Goal: Information Seeking & Learning: Compare options

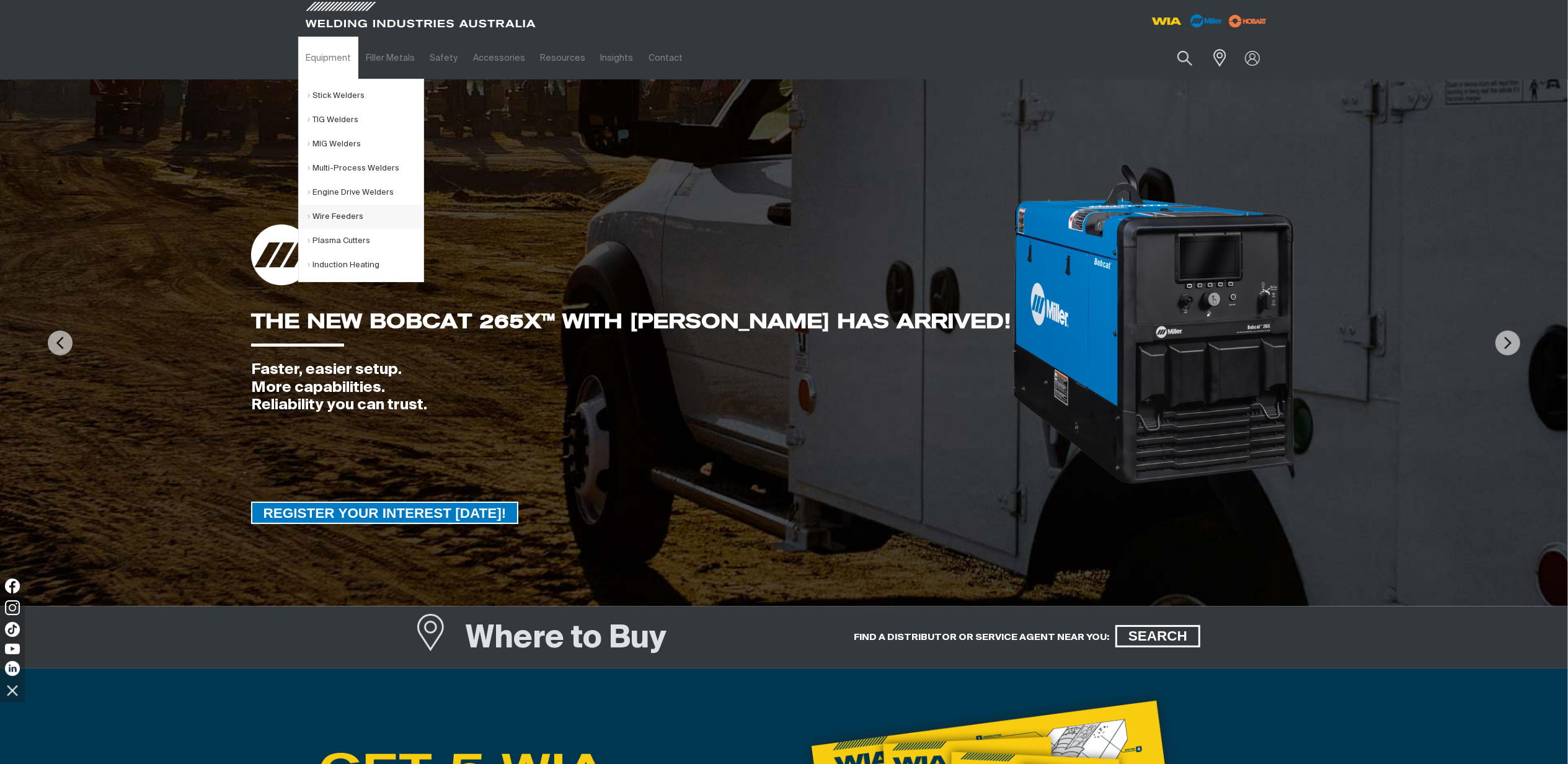
click at [354, 218] on link "Wire Feeders" at bounding box center [366, 216] width 115 height 24
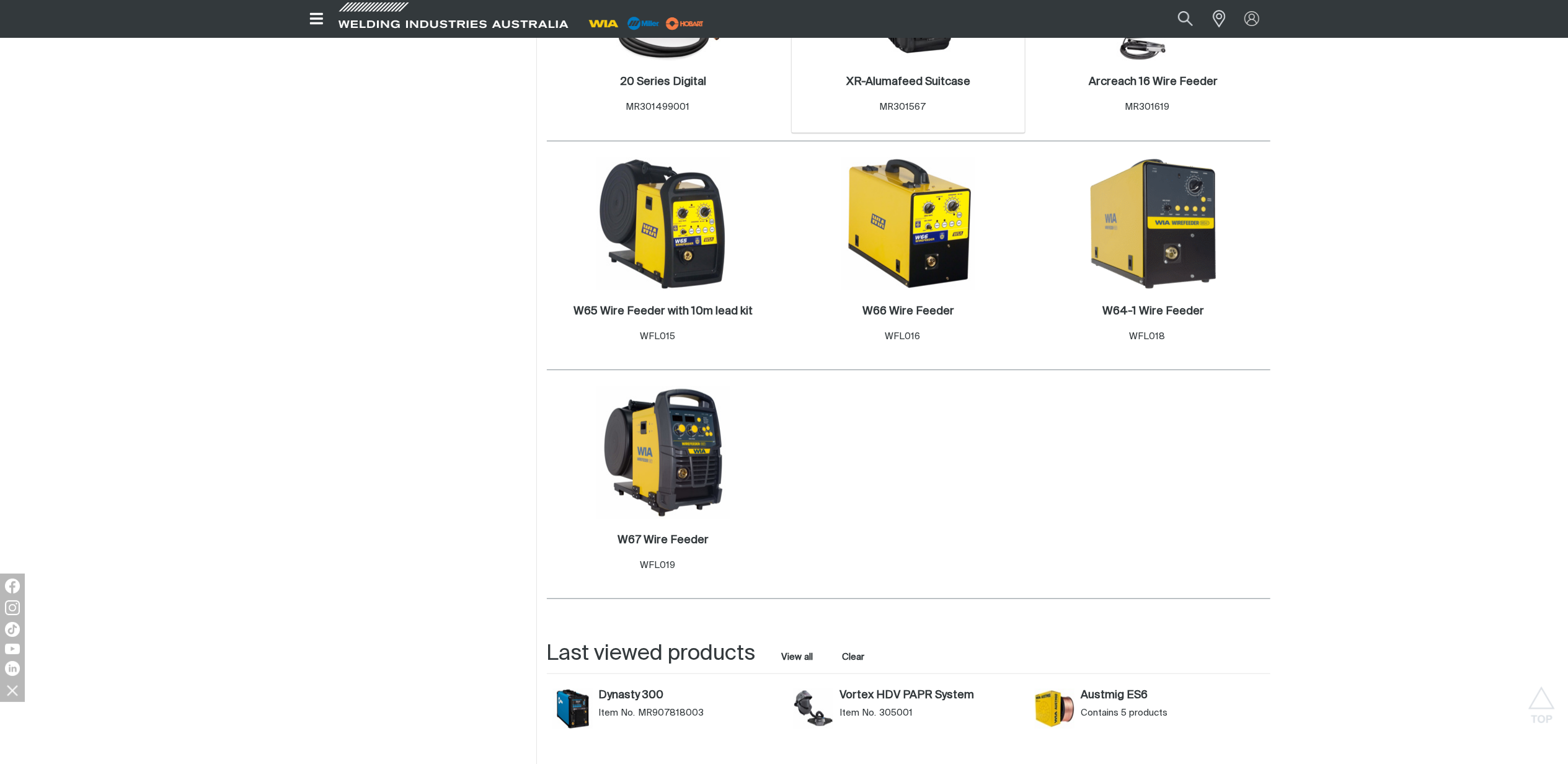
scroll to position [992, 0]
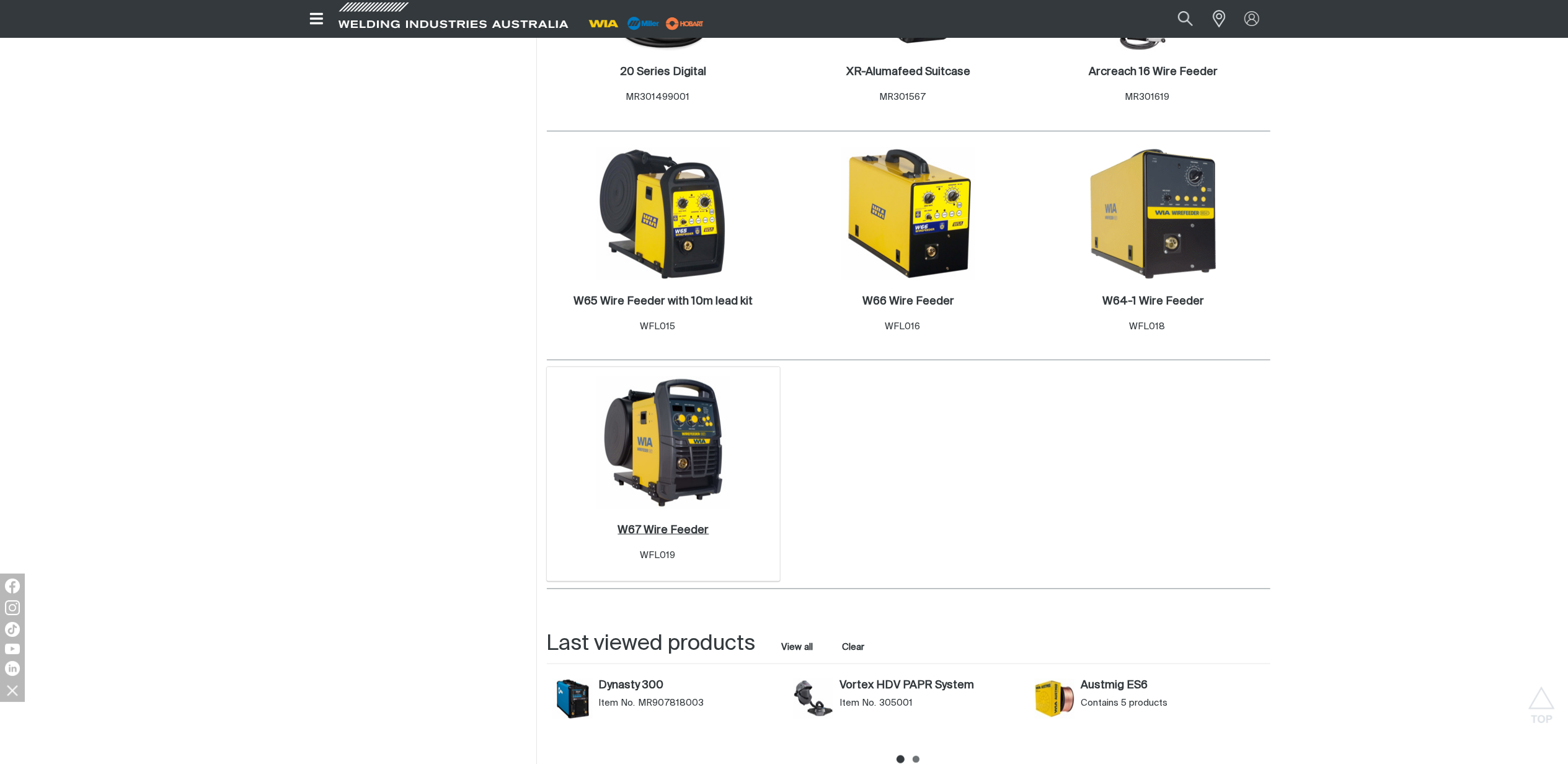
click at [673, 533] on h2 "W67 Wire Feeder ." at bounding box center [663, 530] width 91 height 11
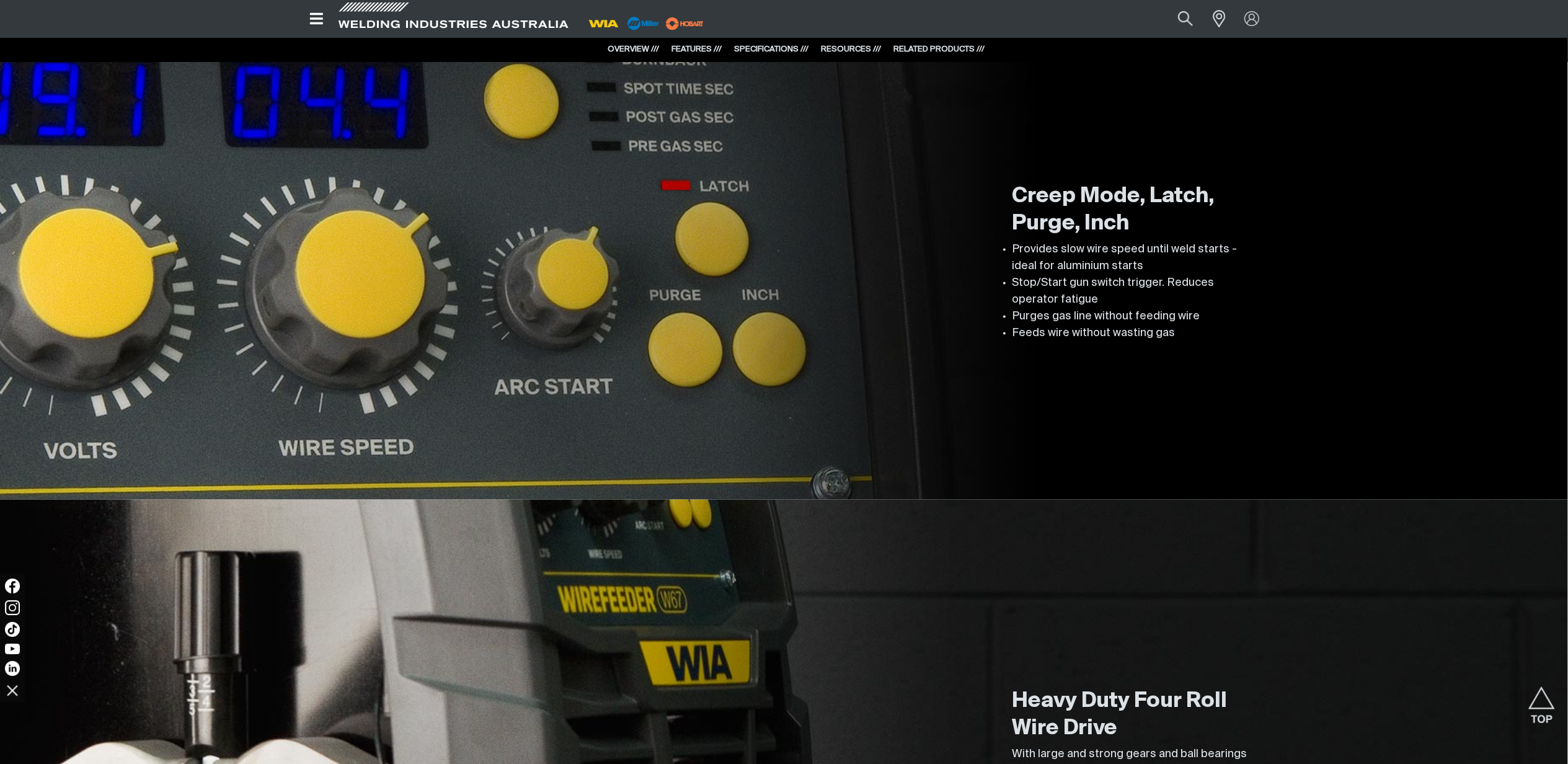
scroll to position [1157, 0]
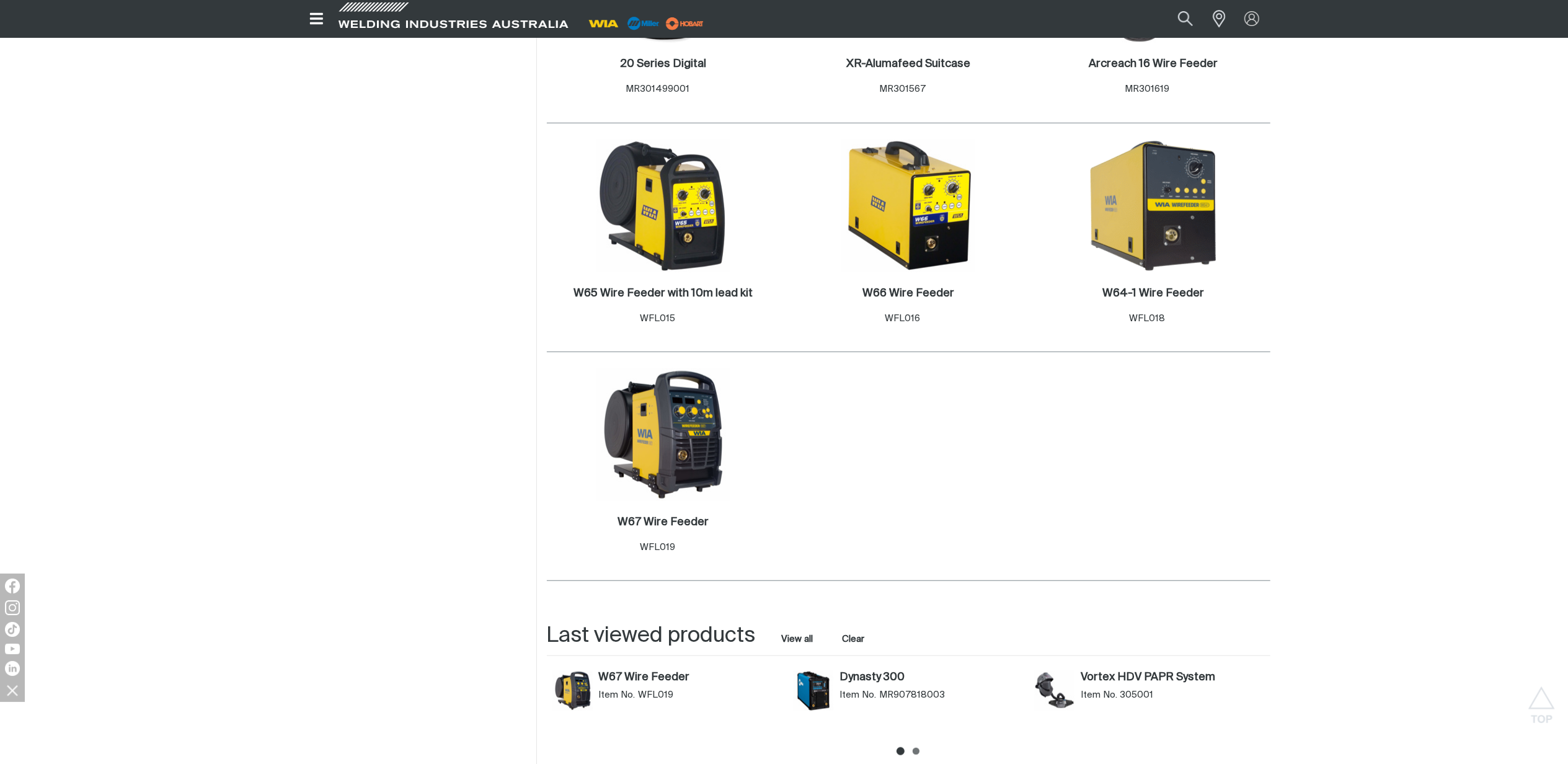
scroll to position [956, 0]
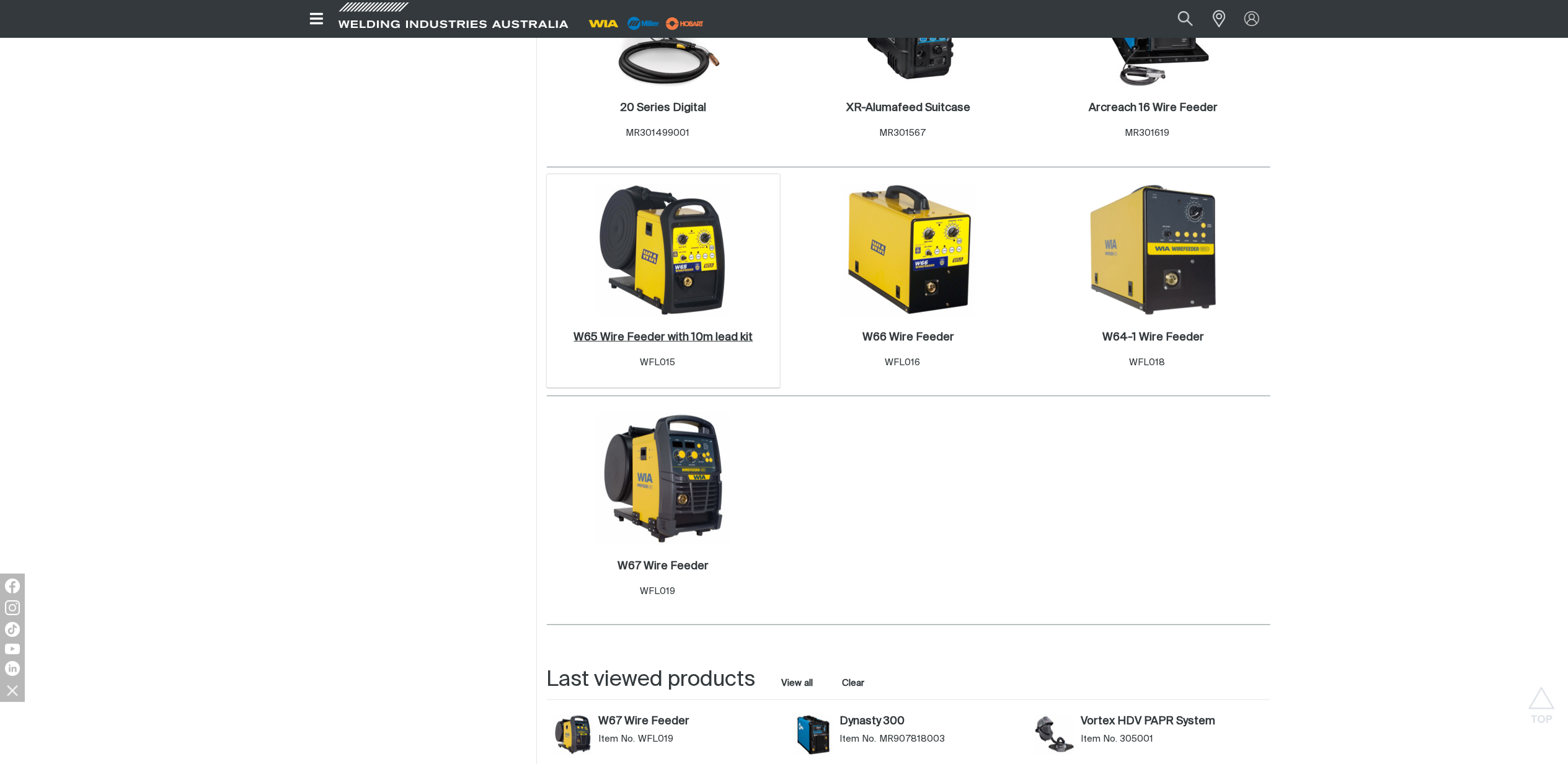
click at [670, 338] on h2 "W65 Wire Feeder with 10m lead kit ." at bounding box center [663, 337] width 179 height 11
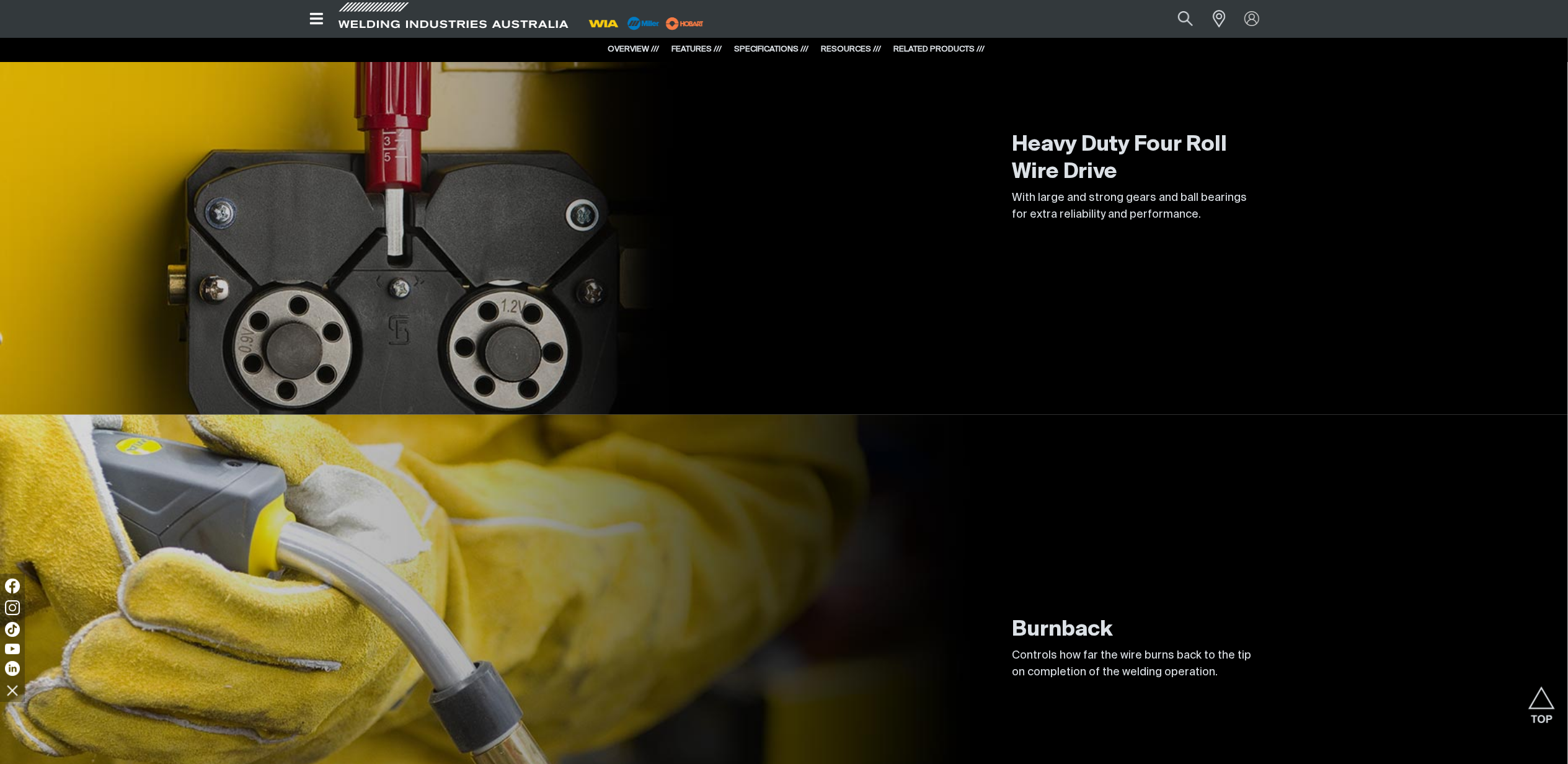
scroll to position [661, 0]
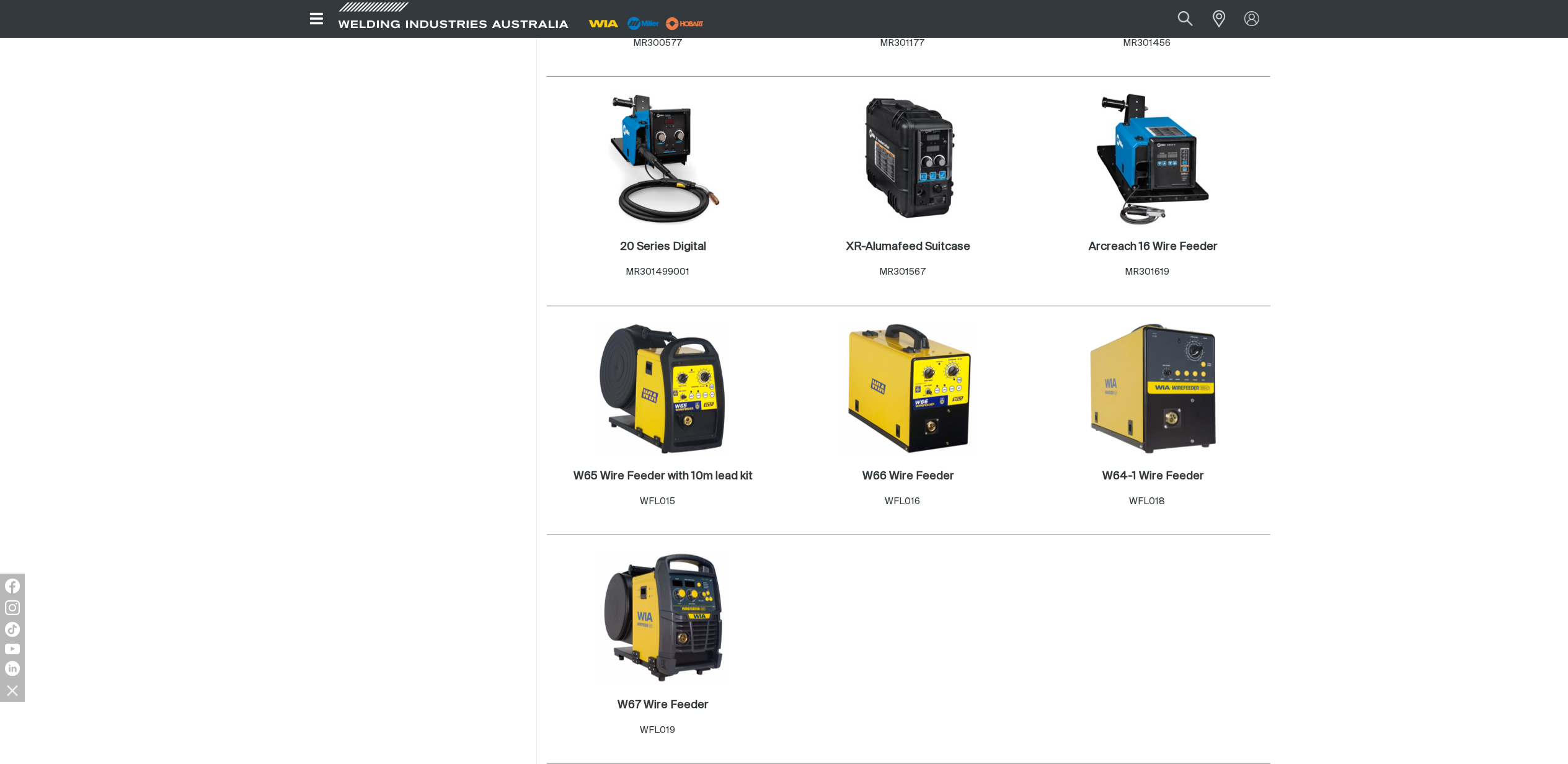
scroll to position [956, 0]
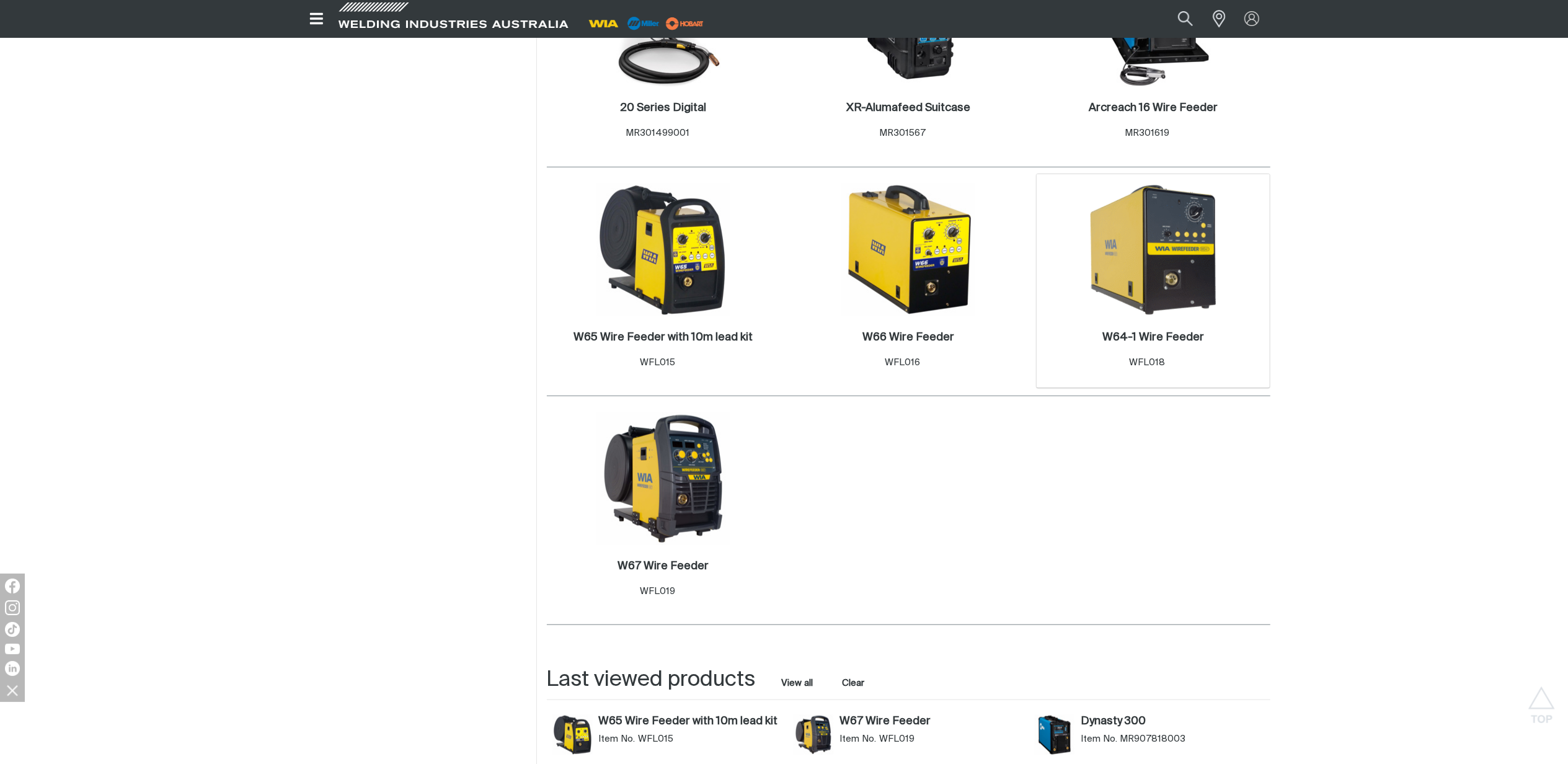
click at [1168, 309] on img at bounding box center [1153, 250] width 133 height 133
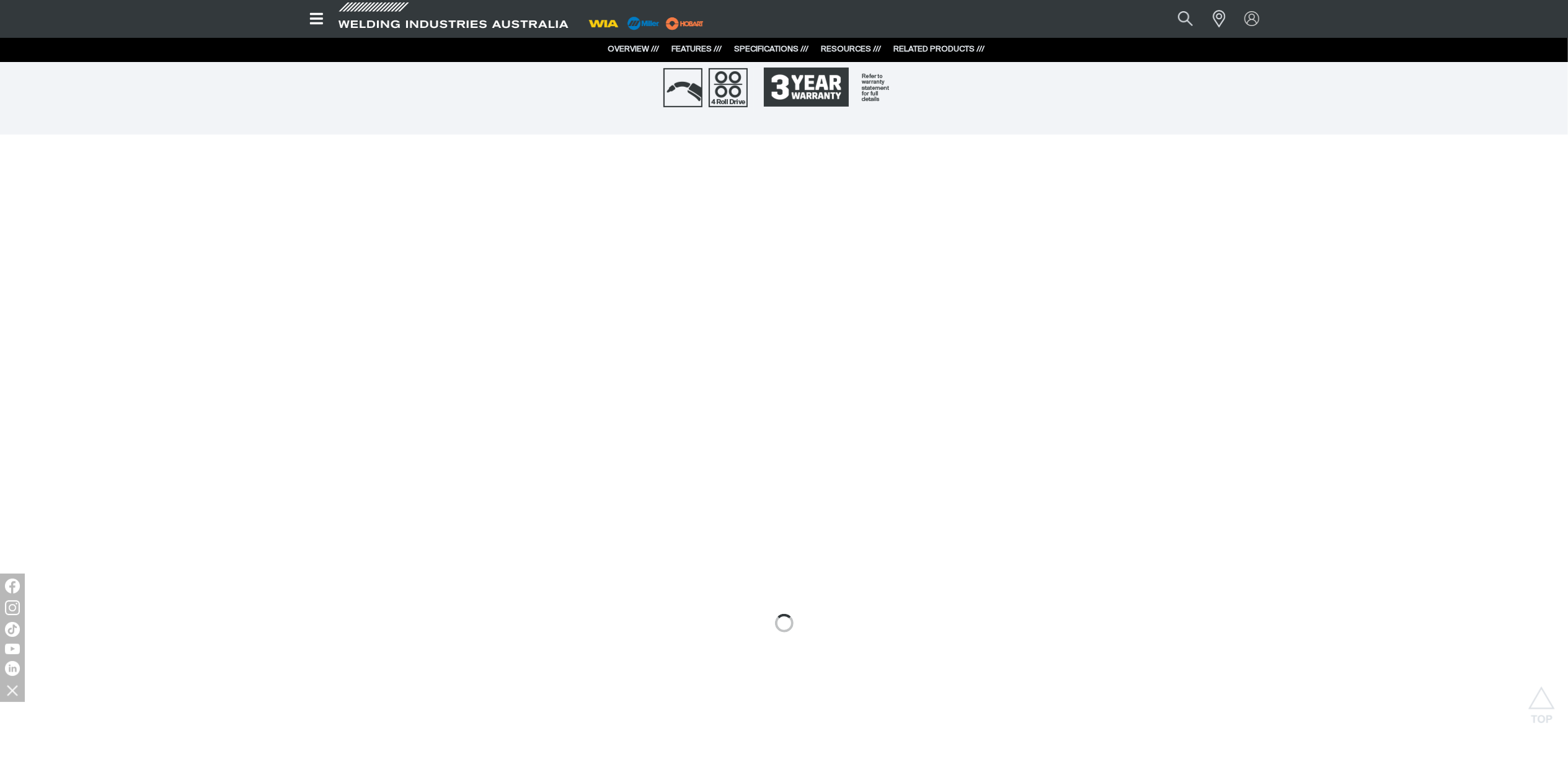
scroll to position [744, 0]
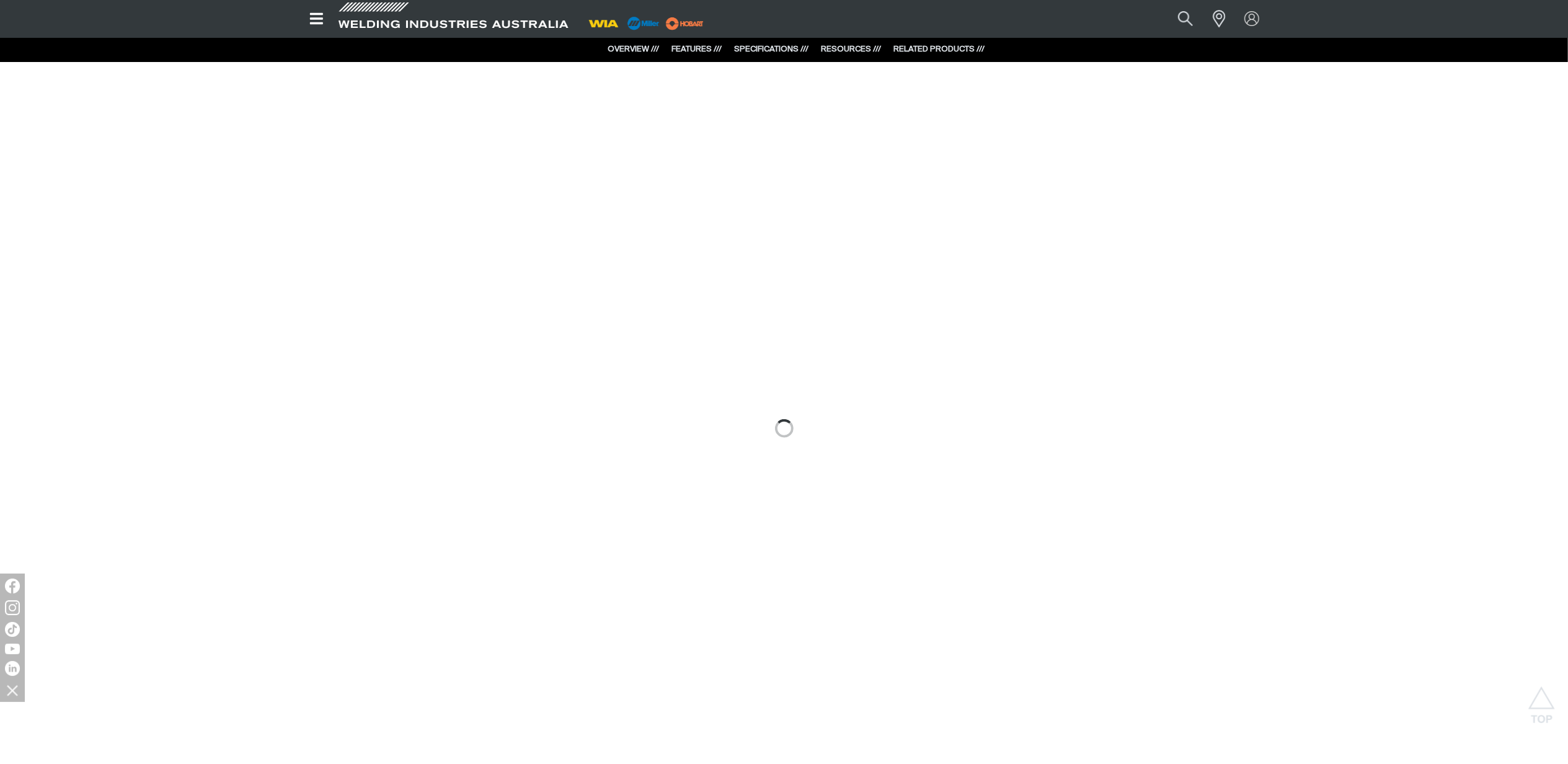
click at [487, 387] on div at bounding box center [784, 428] width 1568 height 882
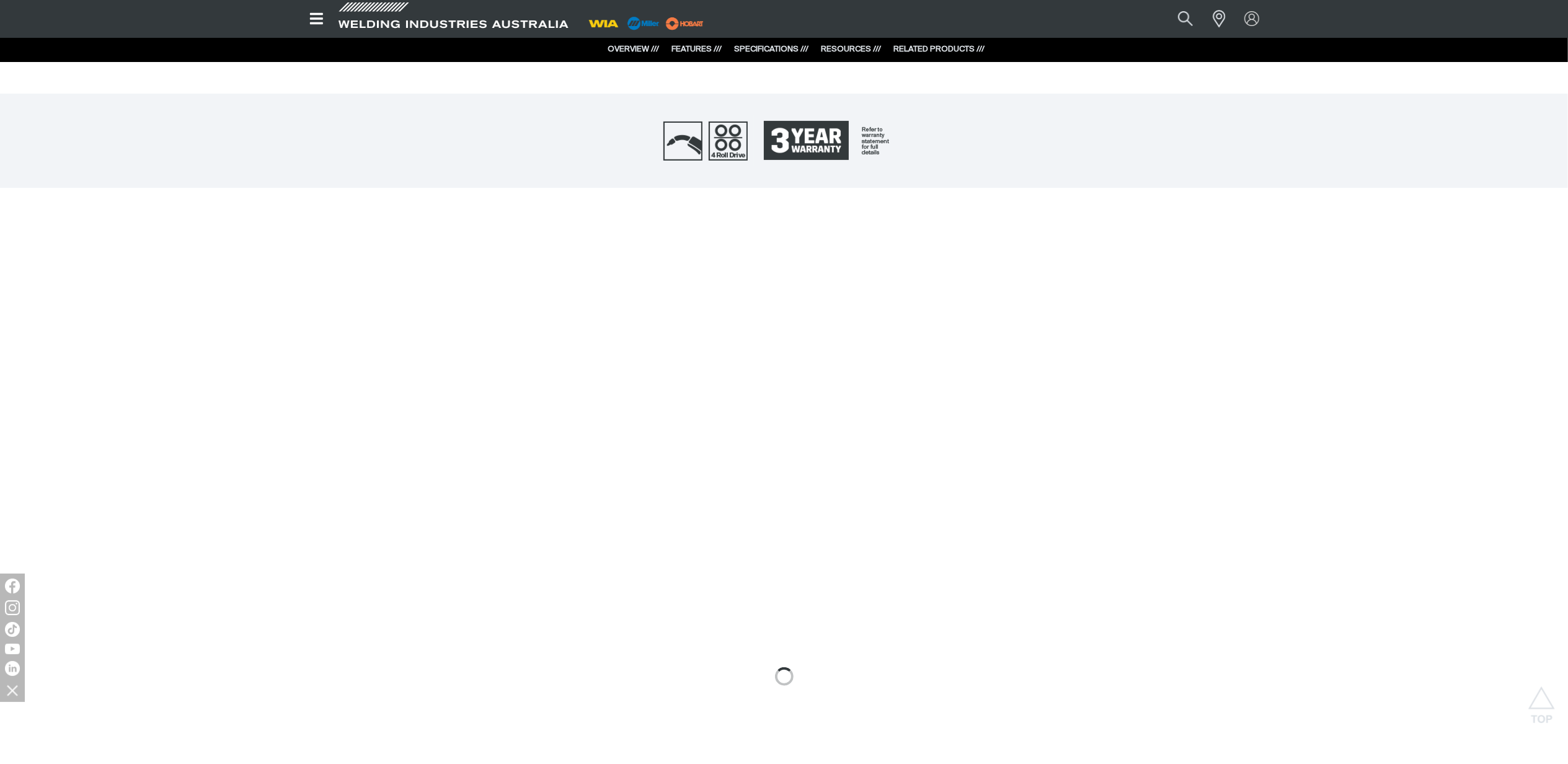
scroll to position [0, 0]
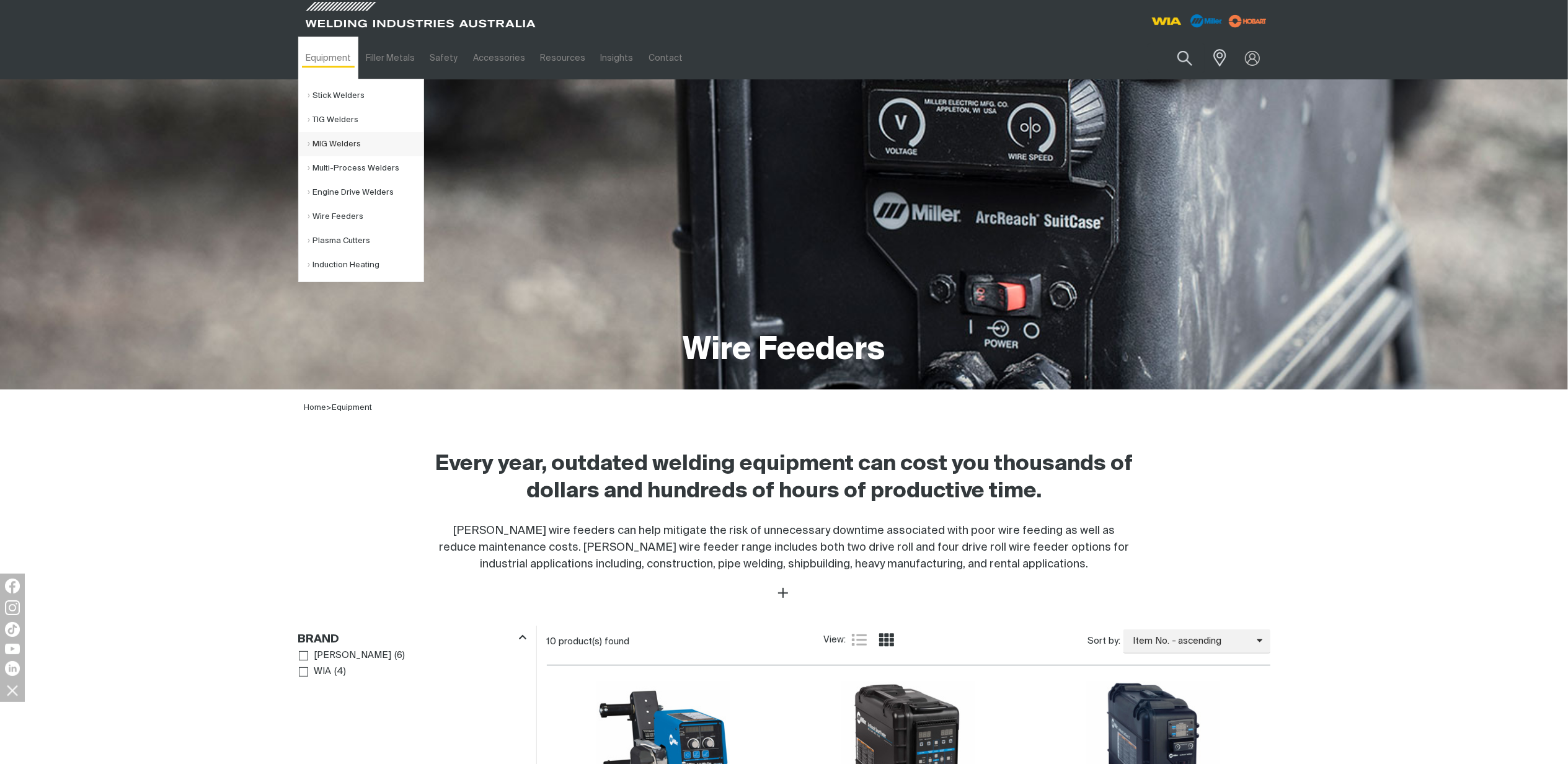
click at [368, 142] on link "MIG Welders" at bounding box center [366, 144] width 115 height 24
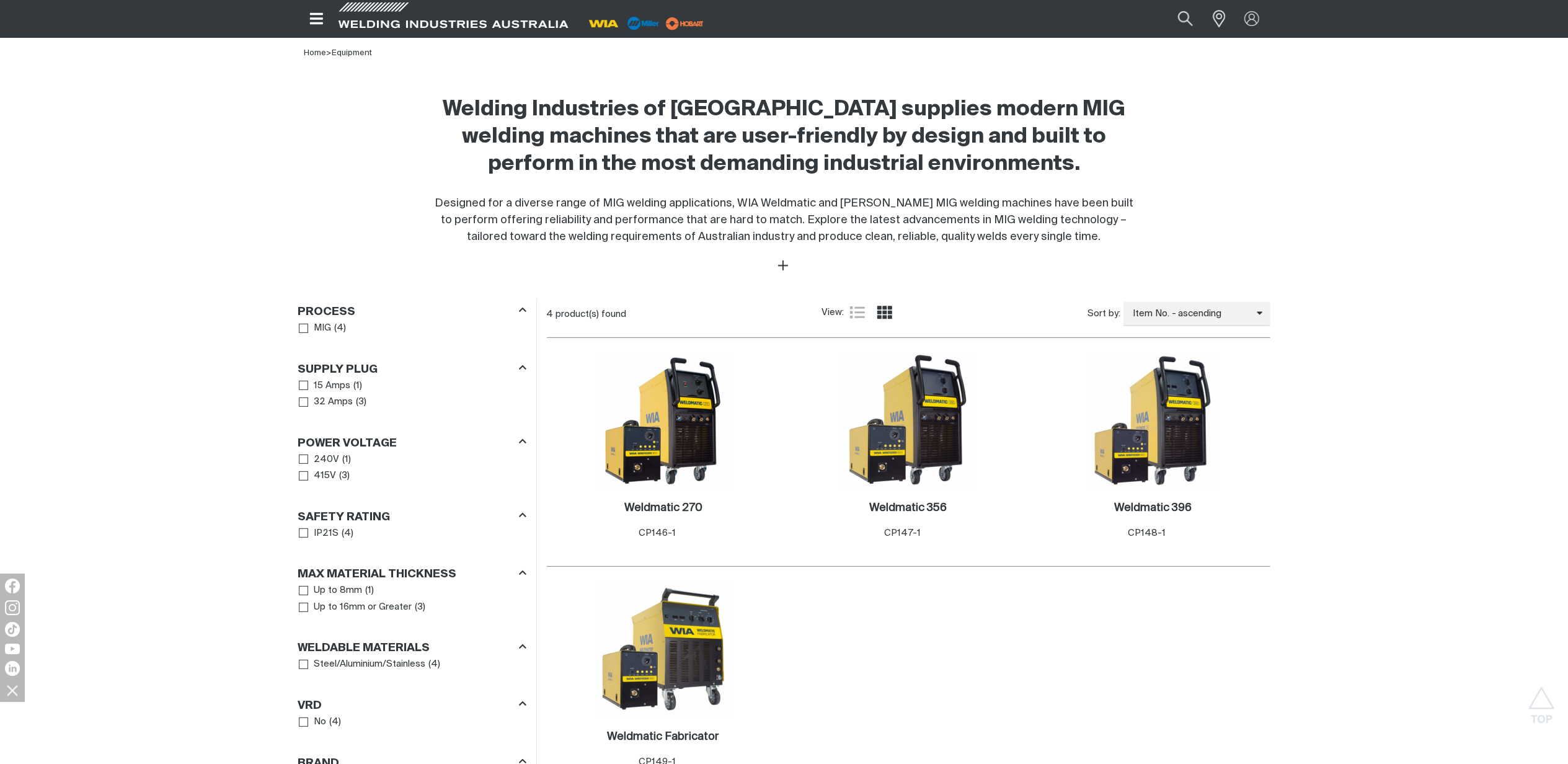
scroll to position [248, 0]
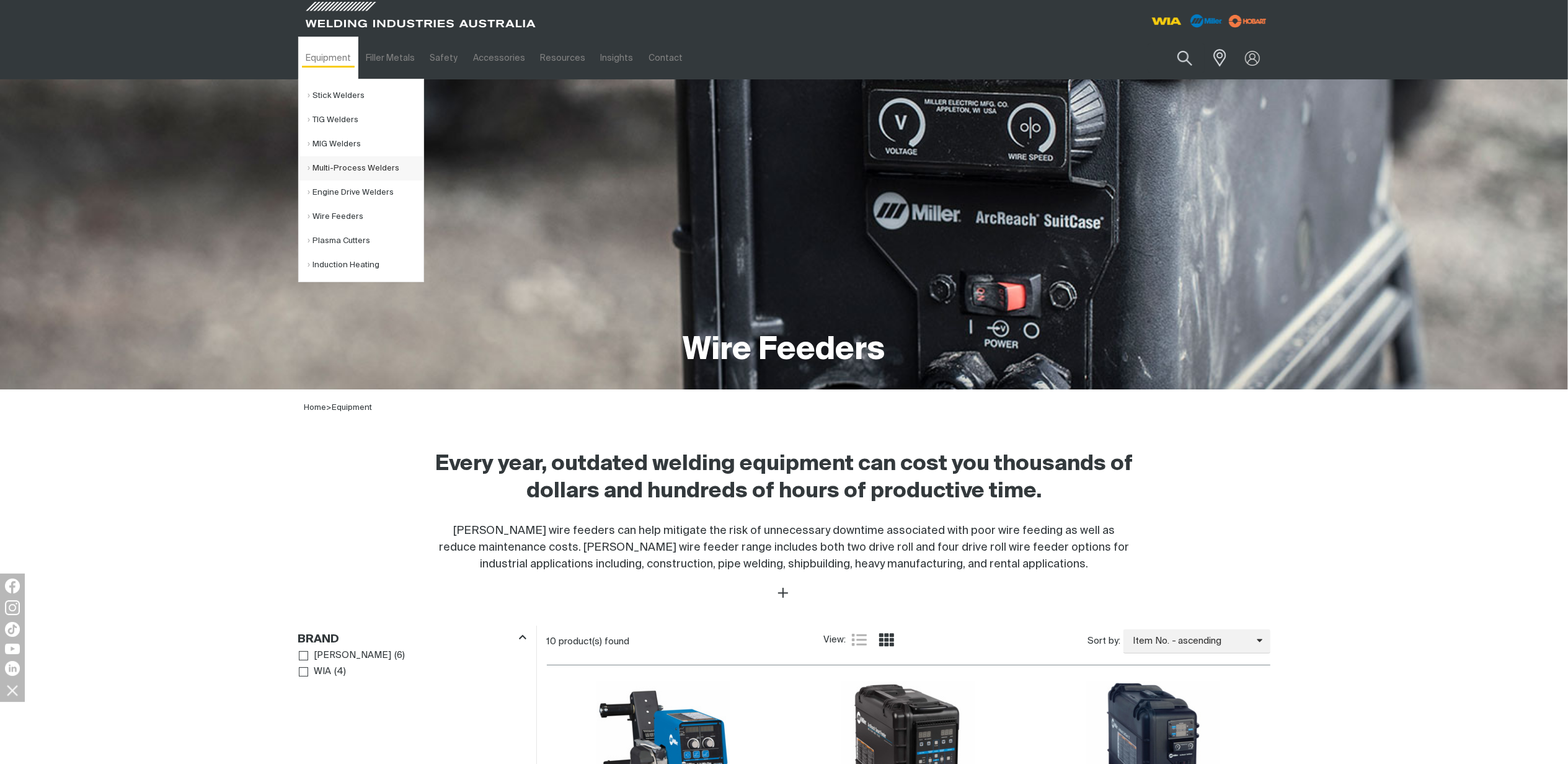
click at [343, 164] on link "Multi-Process Welders" at bounding box center [366, 168] width 115 height 24
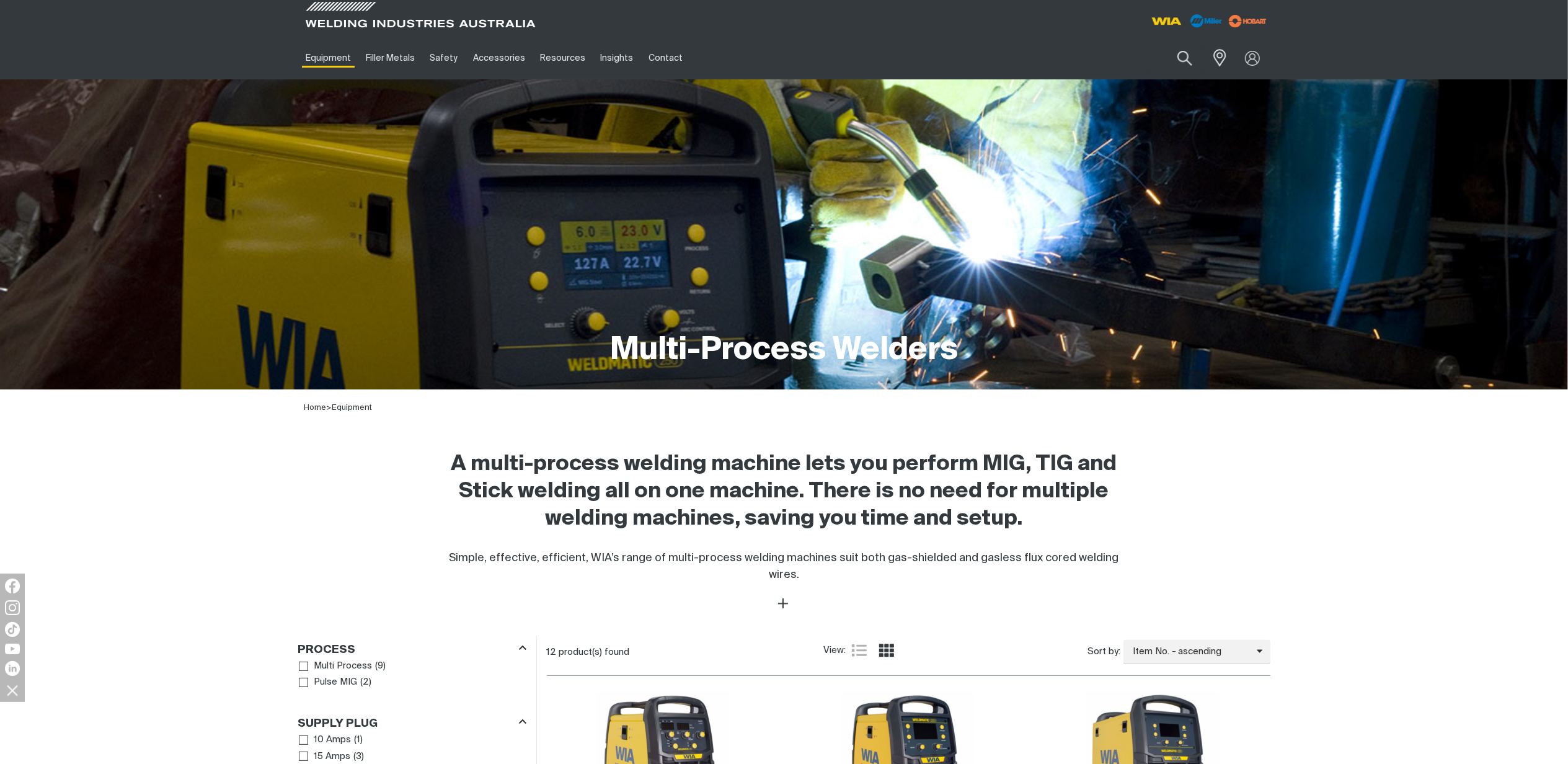
scroll to position [330, 0]
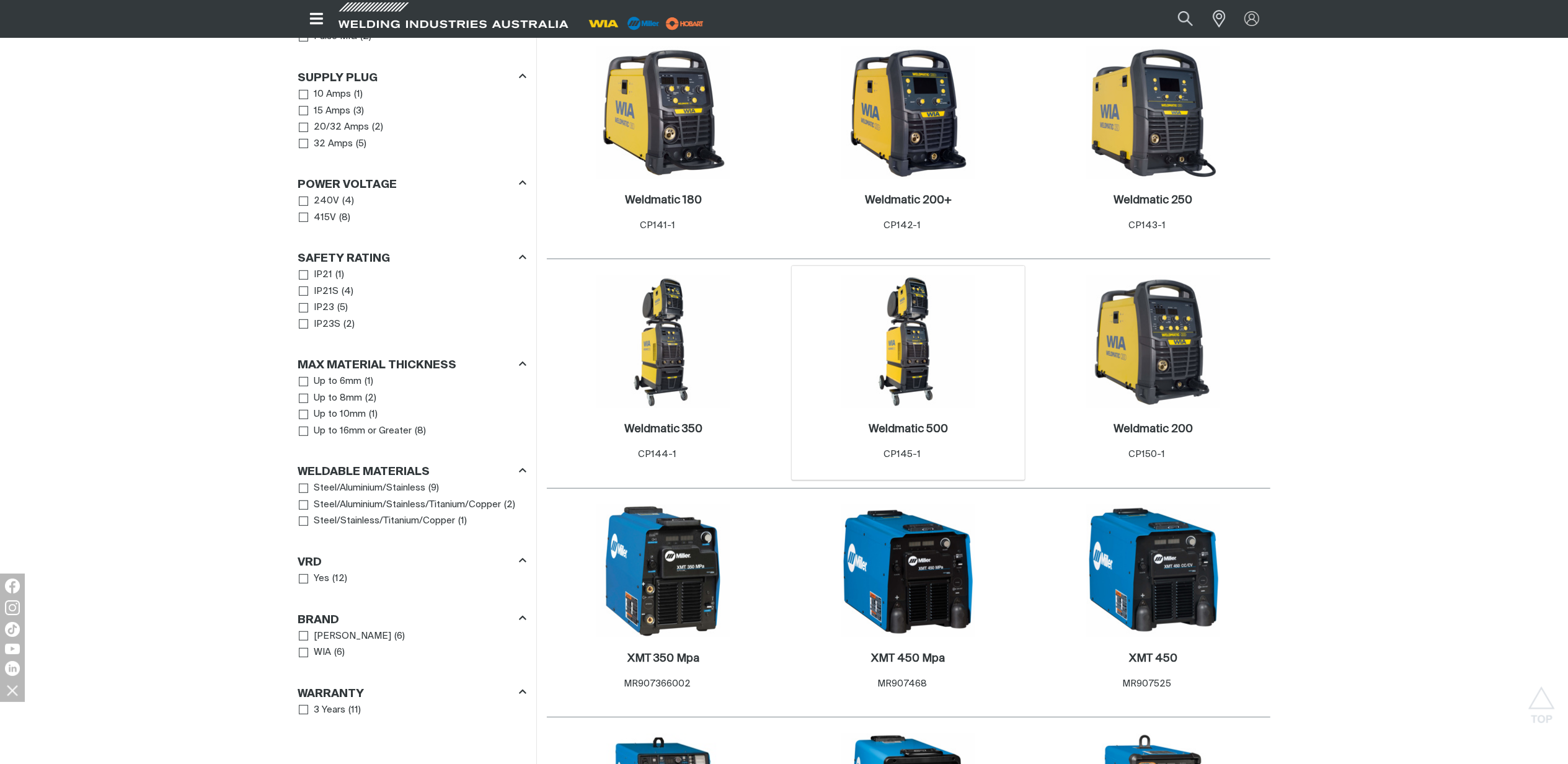
scroll to position [661, 0]
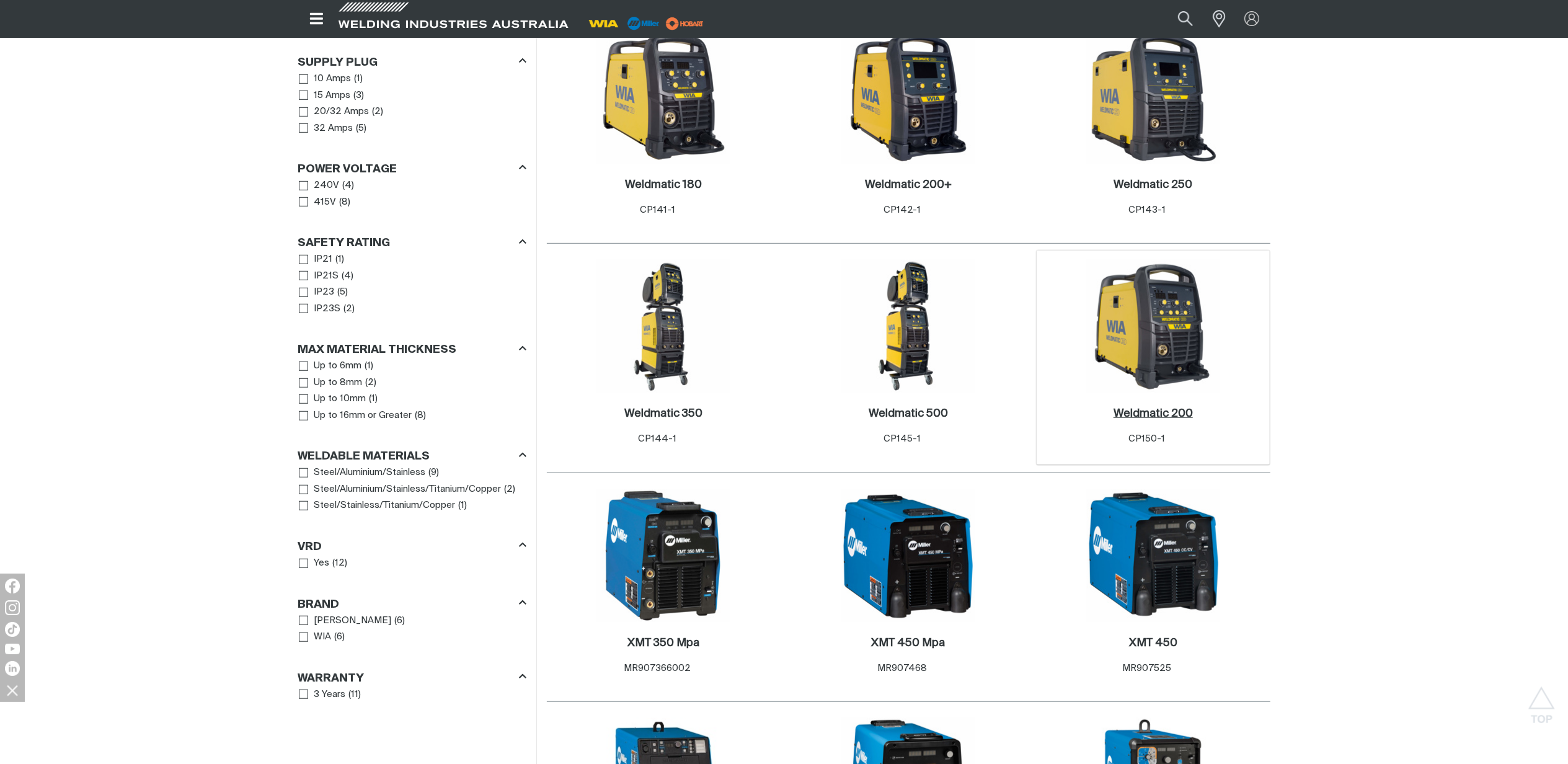
click at [1149, 408] on h2 "Weldmatic 200 ." at bounding box center [1154, 413] width 79 height 11
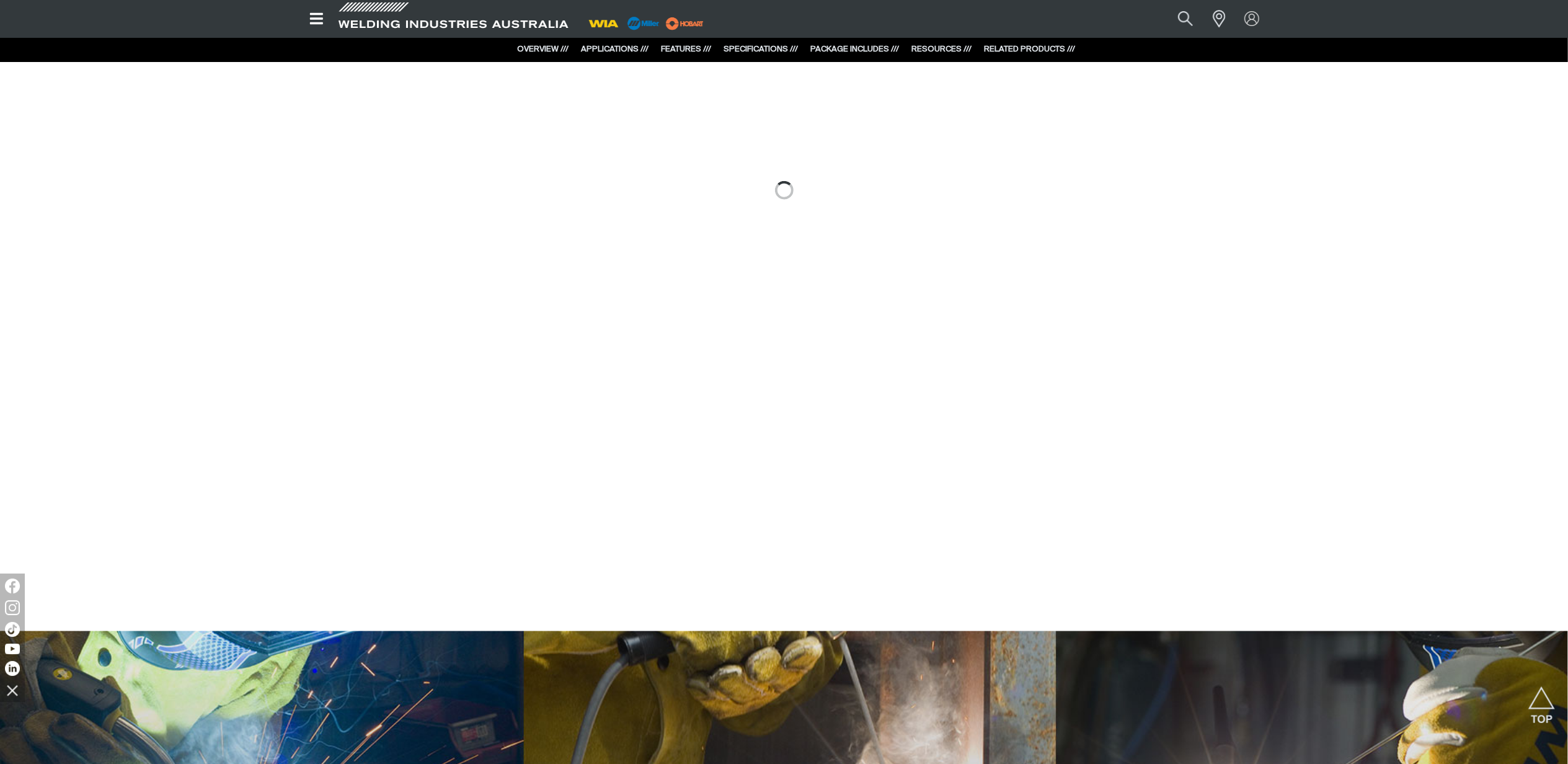
scroll to position [1075, 0]
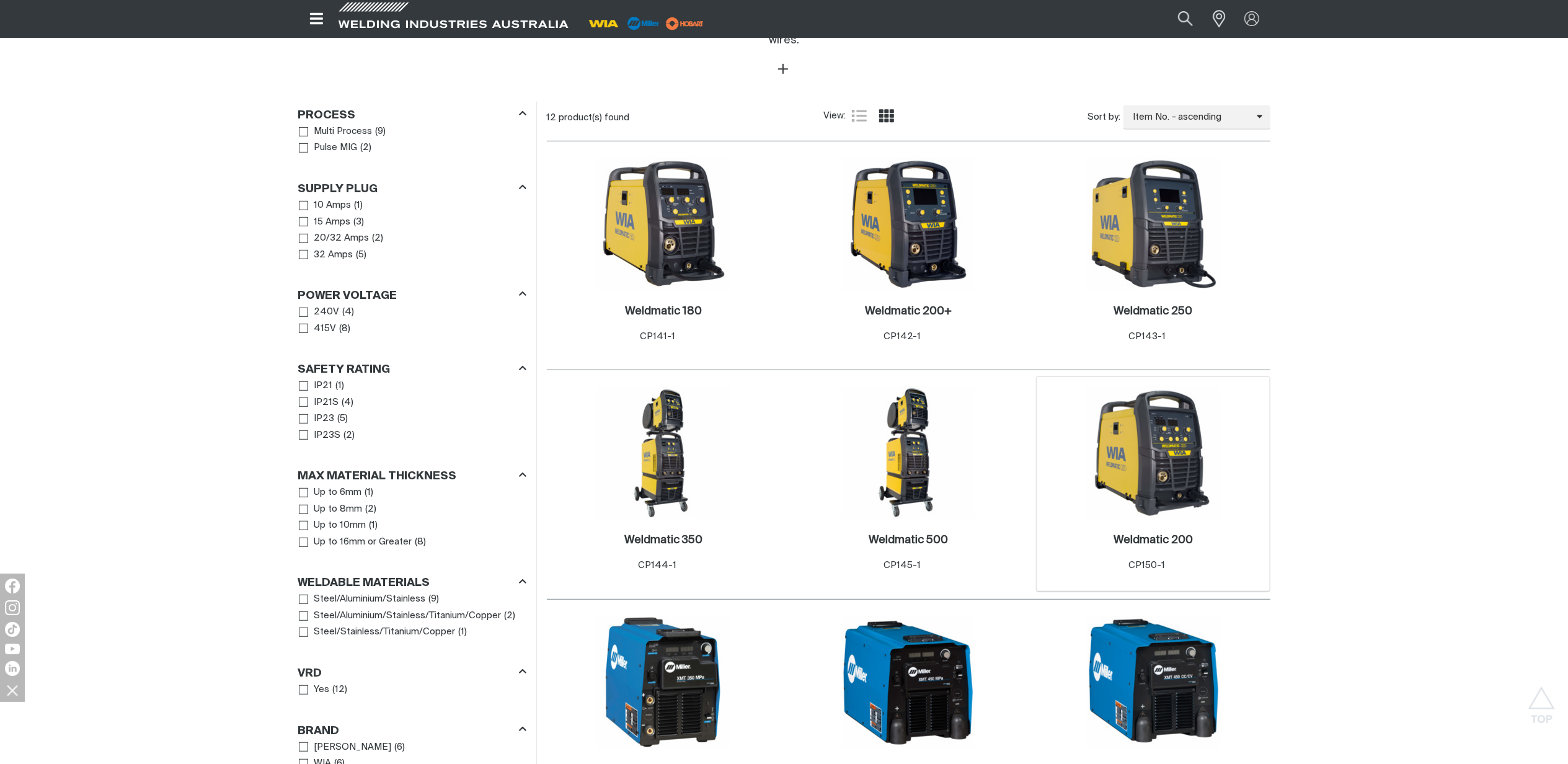
scroll to position [496, 0]
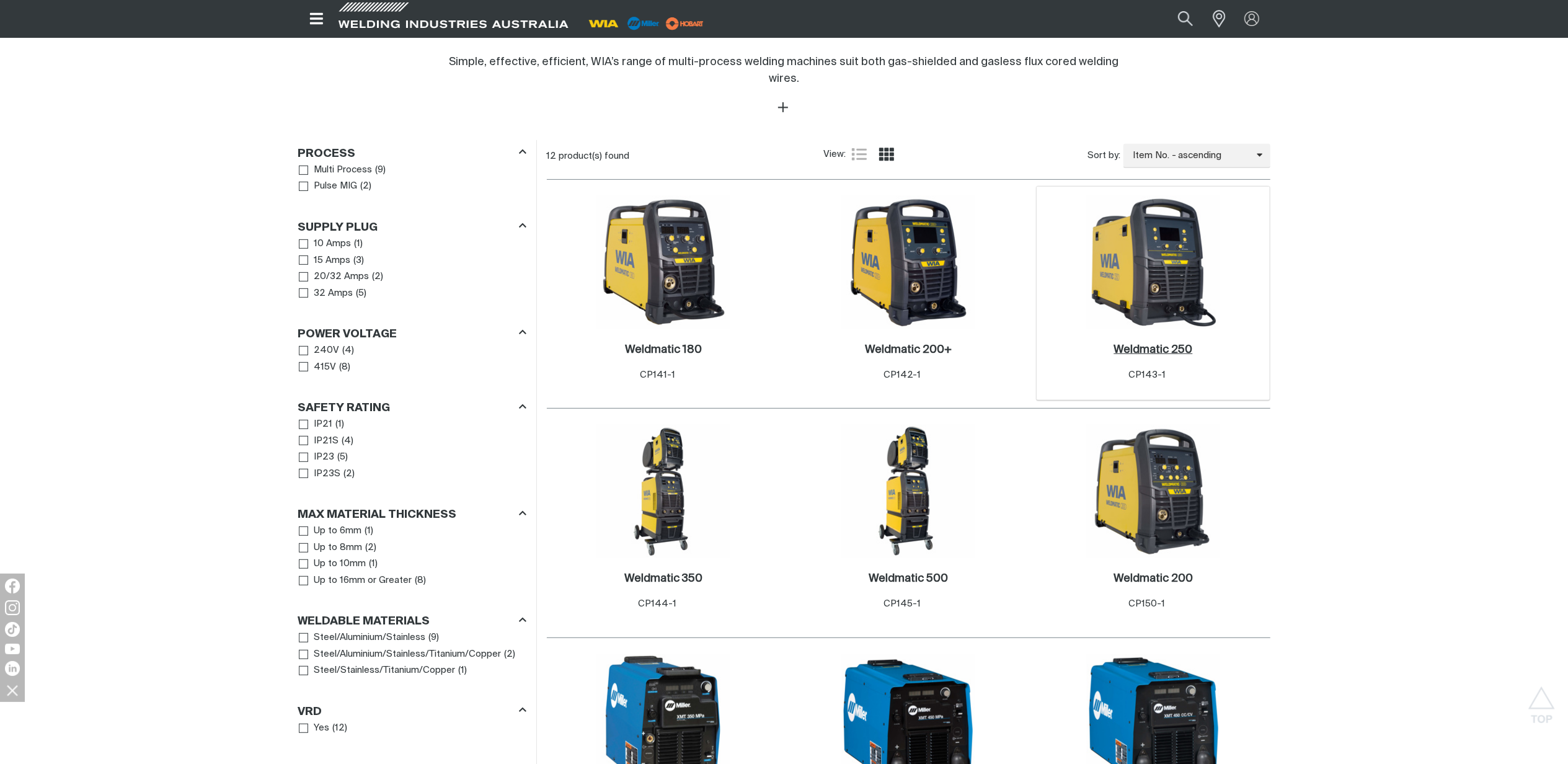
click at [1157, 344] on h2 "Weldmatic 250 ." at bounding box center [1153, 349] width 79 height 11
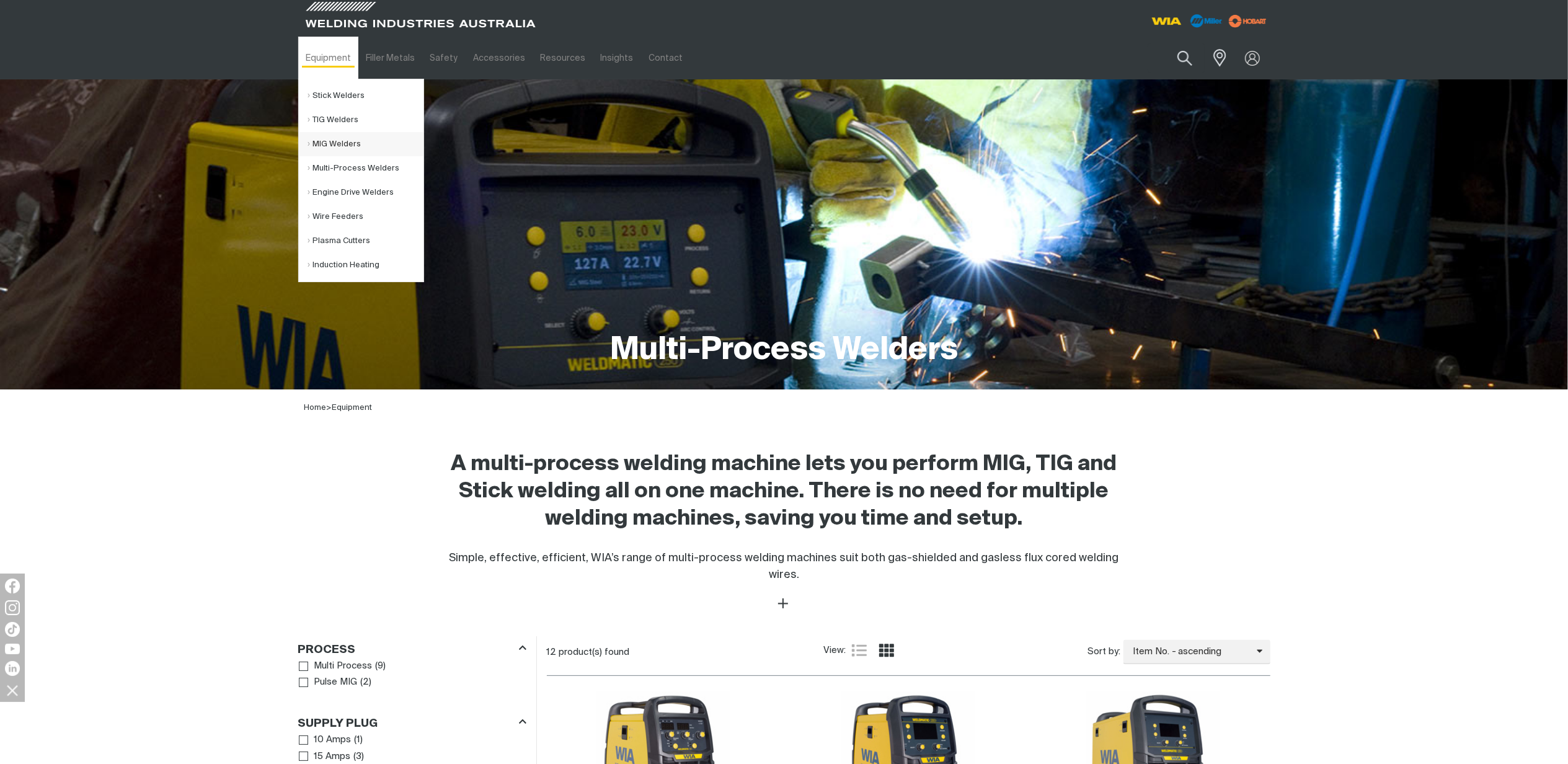
click at [338, 140] on link "MIG Welders" at bounding box center [366, 144] width 115 height 24
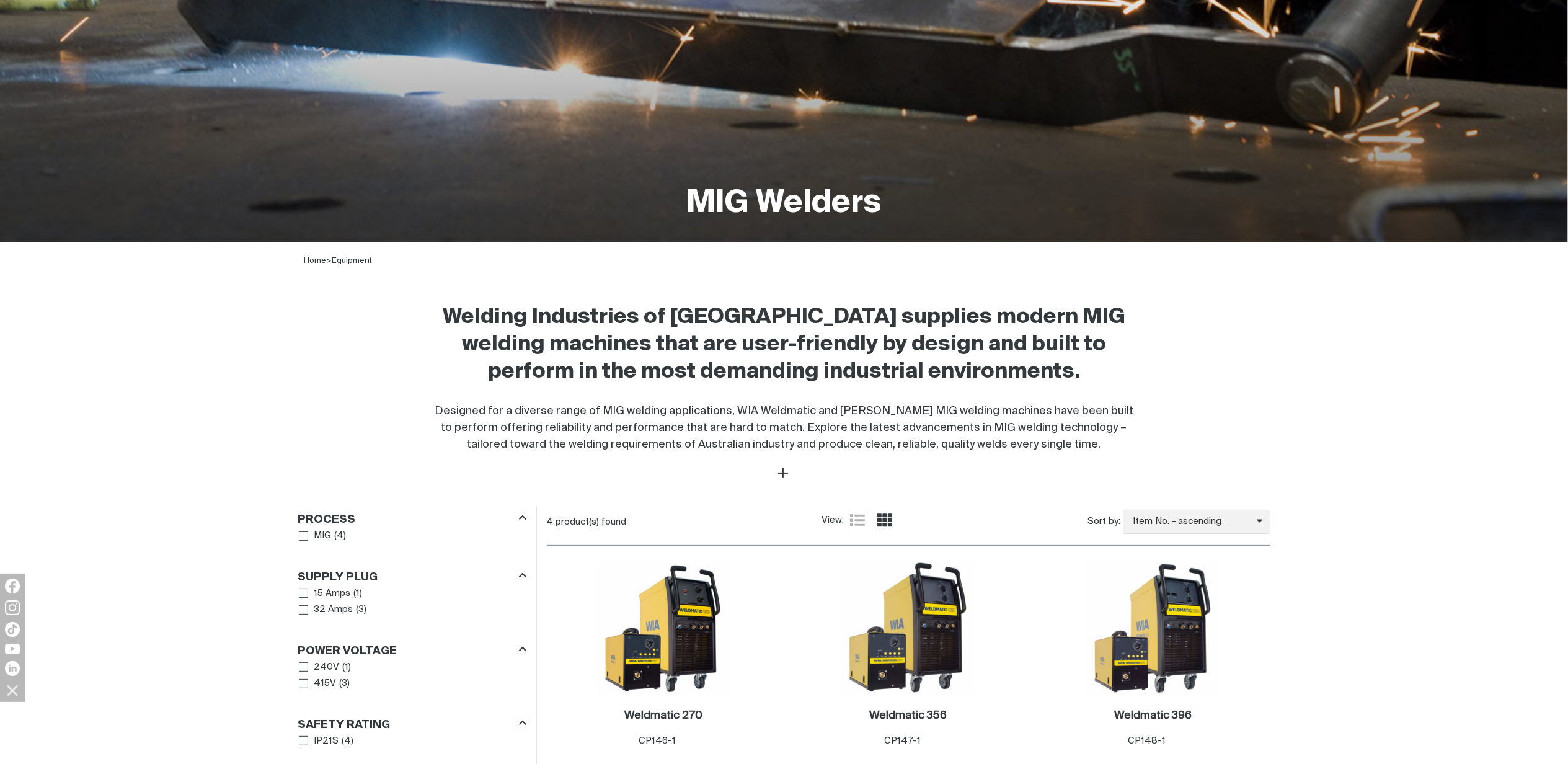
scroll to position [413, 0]
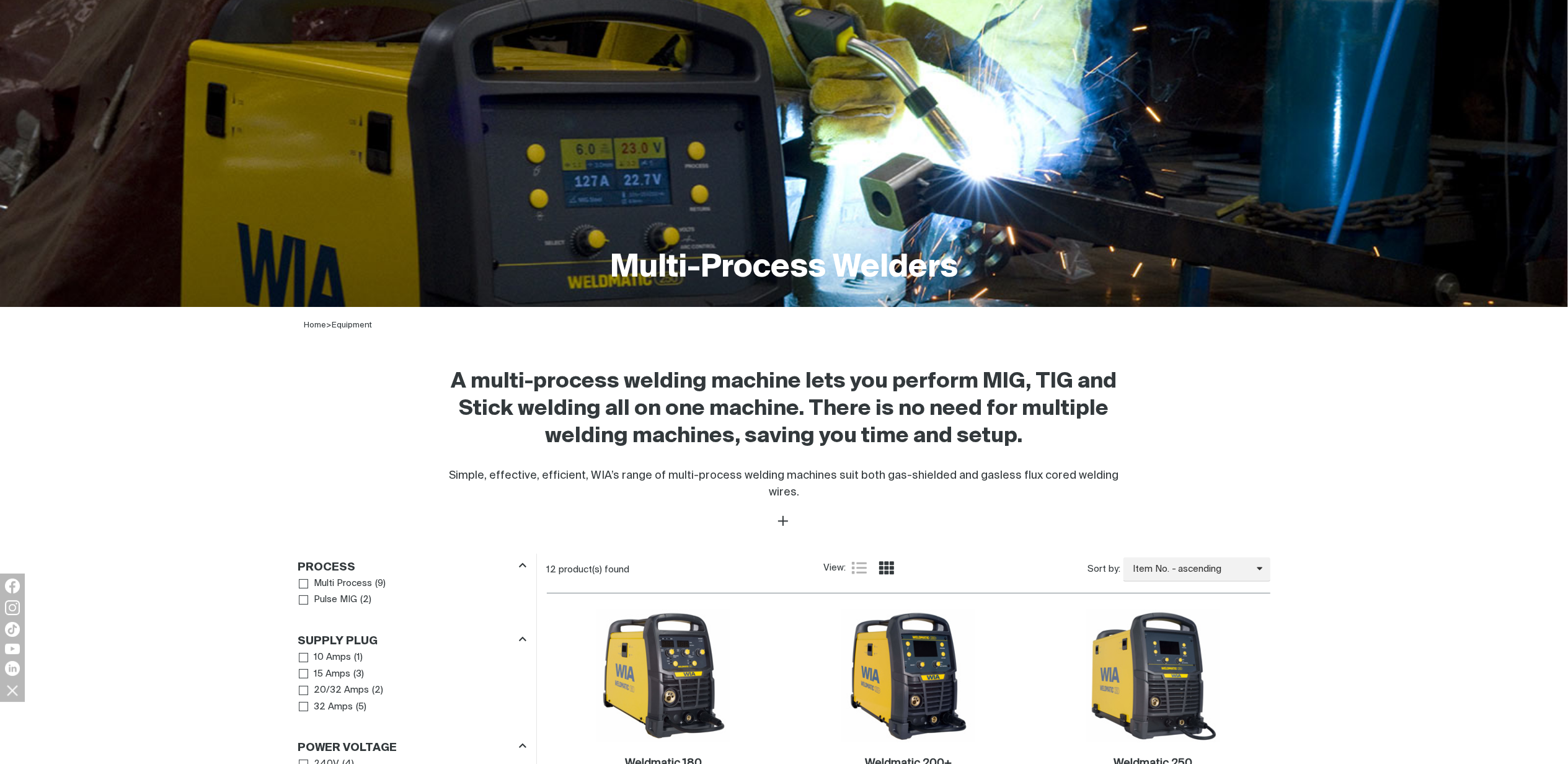
scroll to position [330, 0]
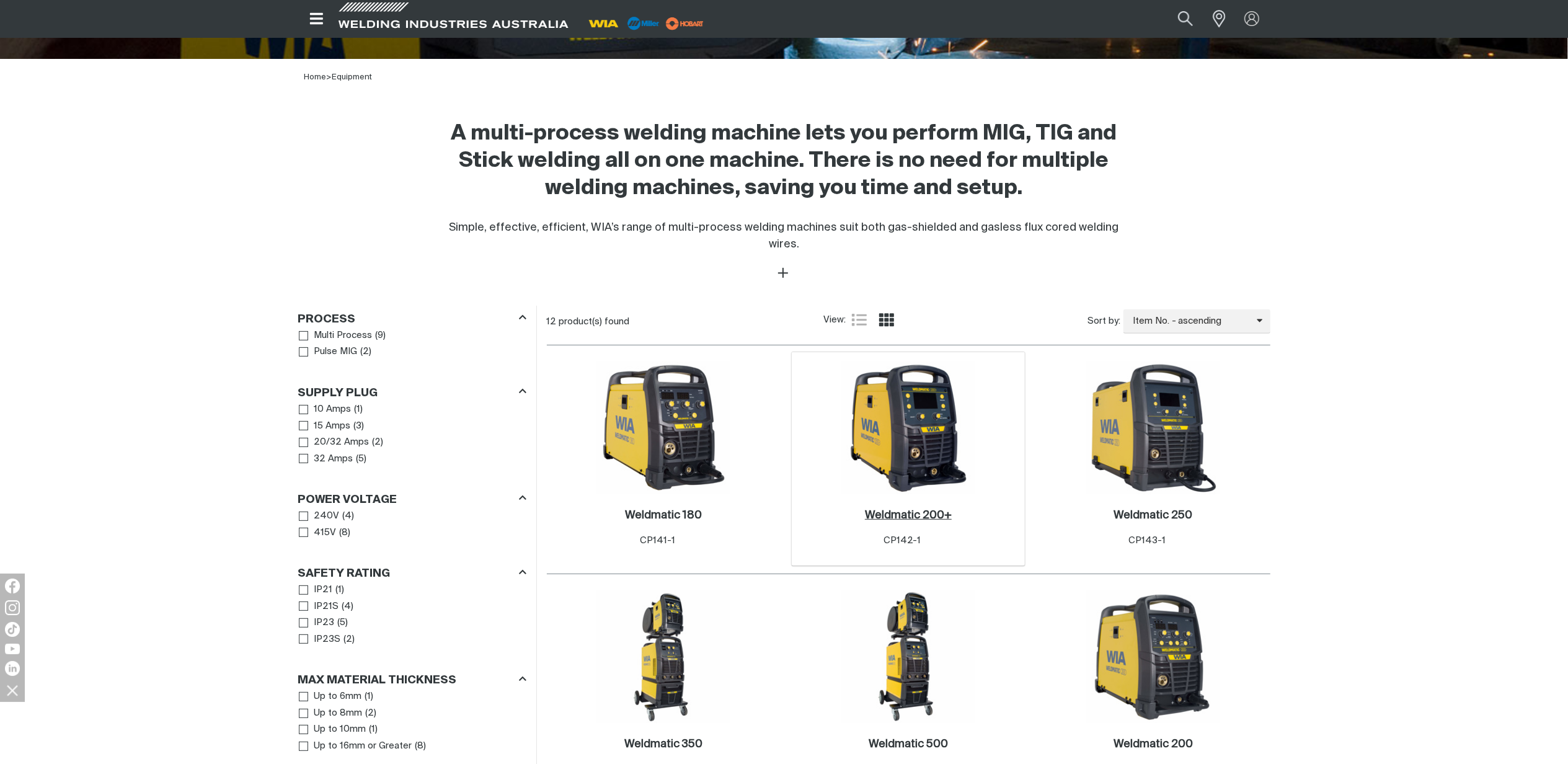
click at [906, 510] on h2 "Weldmatic 200+ ." at bounding box center [908, 515] width 87 height 11
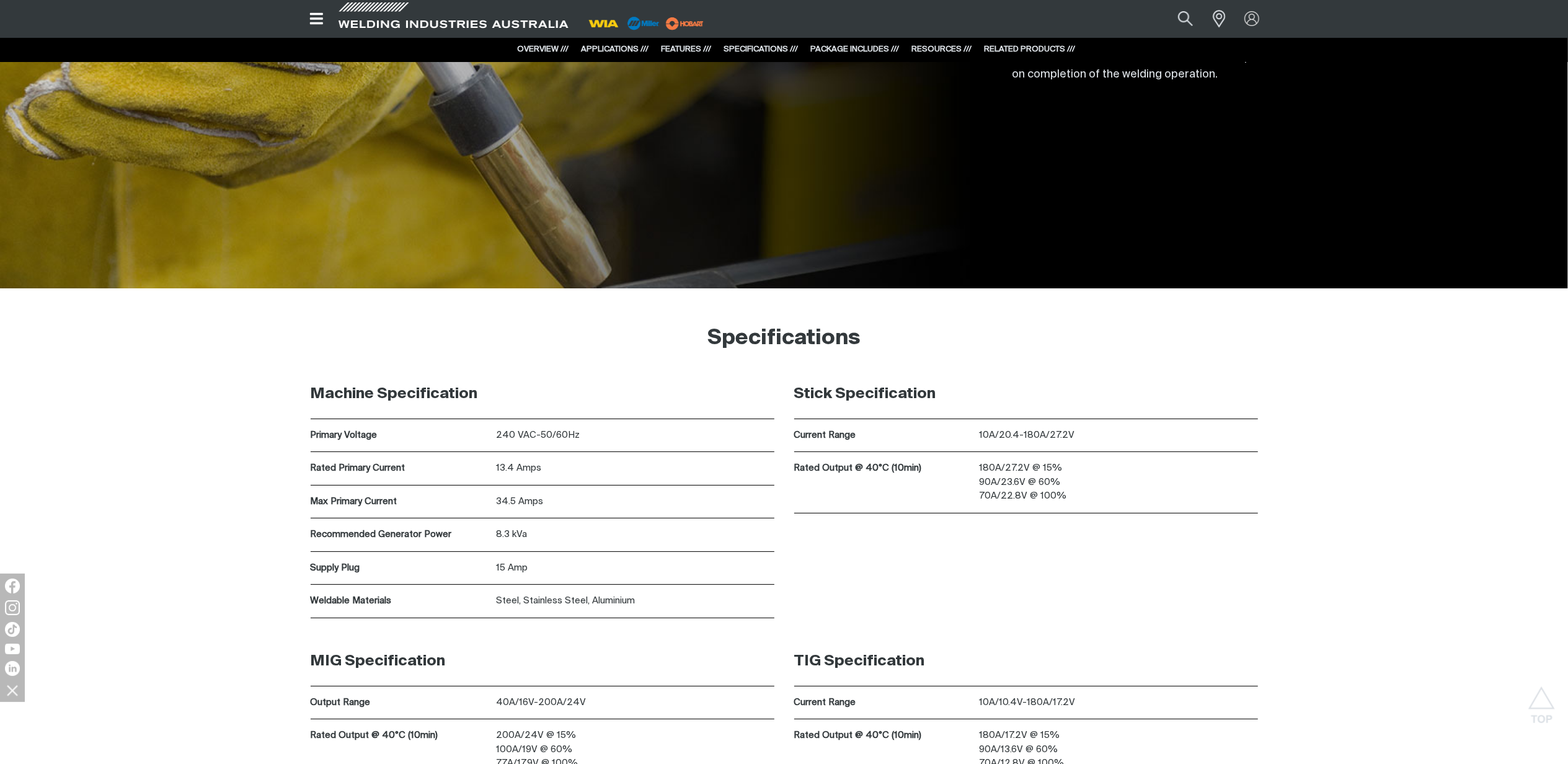
scroll to position [4794, 0]
